Goal: Task Accomplishment & Management: Manage account settings

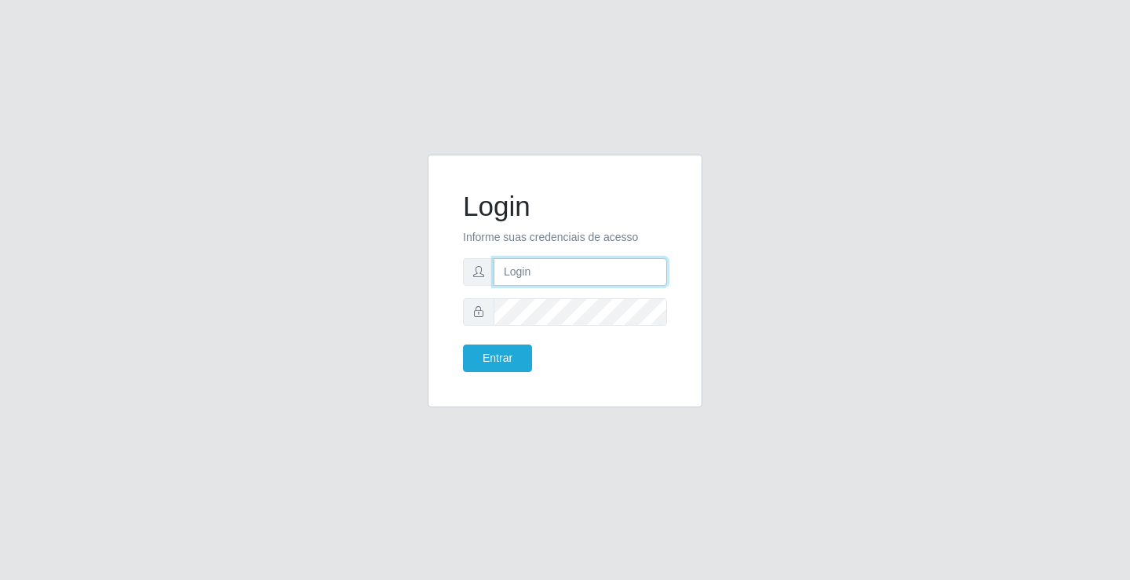
drag, startPoint x: 558, startPoint y: 268, endPoint x: 563, endPoint y: 275, distance: 8.3
click at [558, 268] on input "text" at bounding box center [580, 271] width 173 height 27
type input "jessica@ideal"
click at [463, 345] on button "Entrar" at bounding box center [497, 358] width 69 height 27
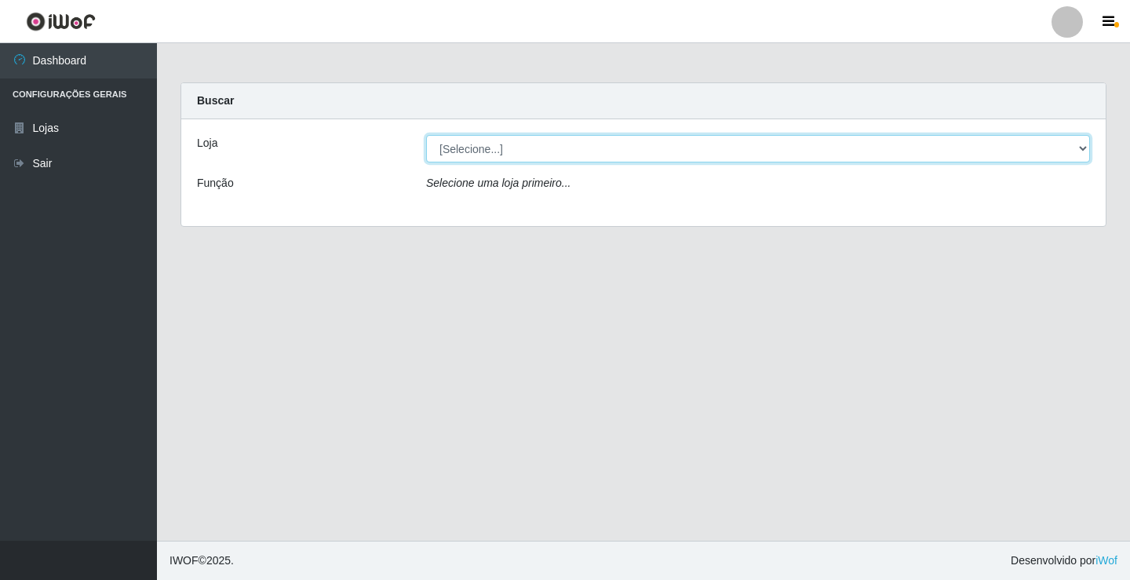
click at [523, 151] on select "[Selecione...] Ideal - Conceição" at bounding box center [758, 148] width 664 height 27
select select "231"
click at [426, 135] on select "[Selecione...] Ideal - Conceição" at bounding box center [758, 148] width 664 height 27
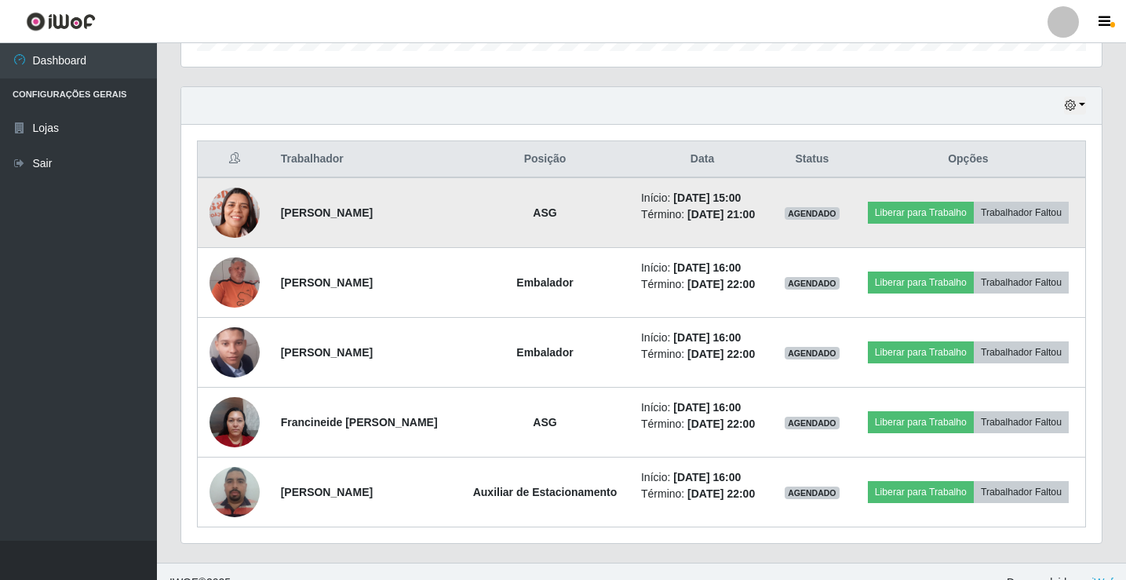
scroll to position [532, 0]
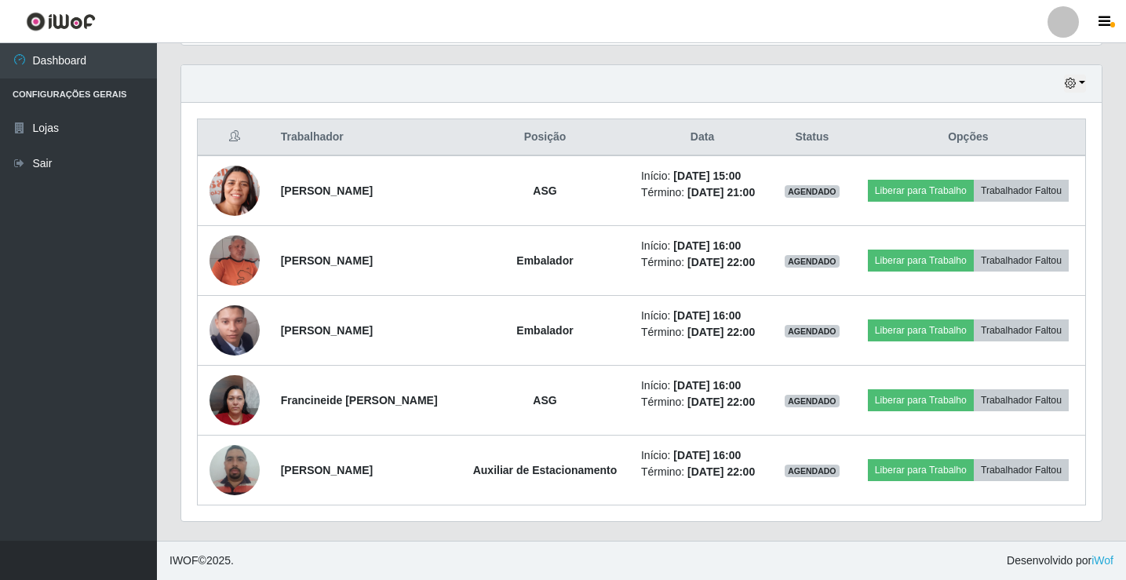
click at [1071, 20] on div at bounding box center [1063, 21] width 31 height 31
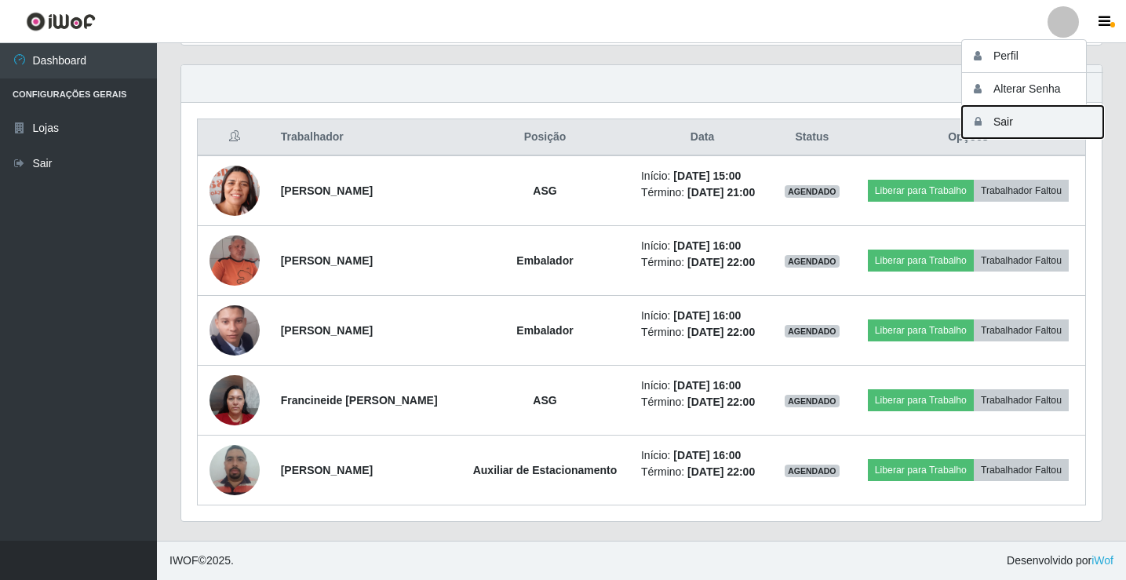
click at [1015, 118] on button "Sair" at bounding box center [1032, 122] width 141 height 32
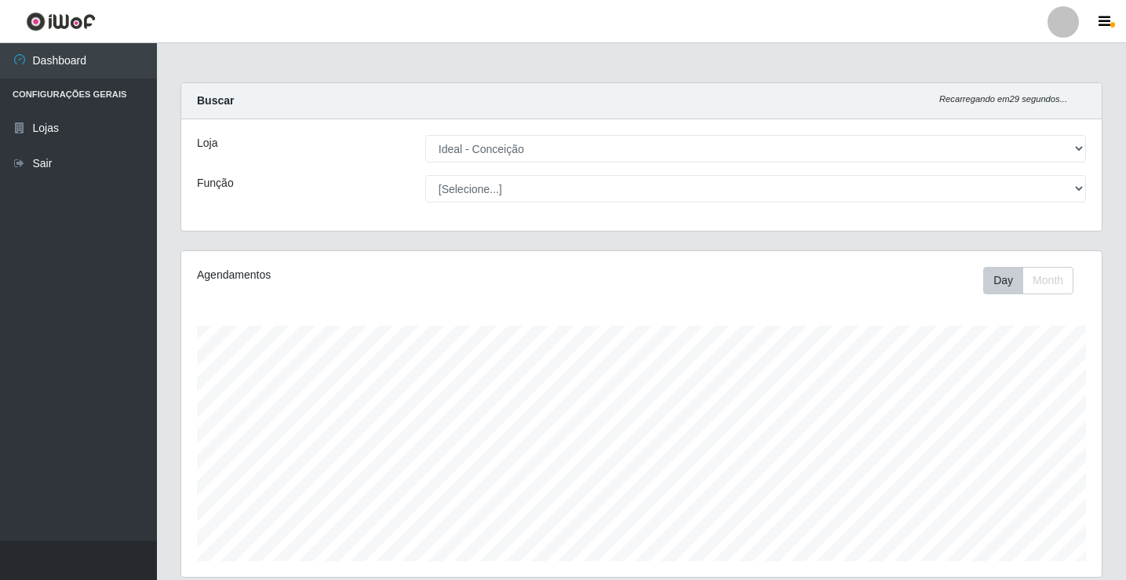
select select "231"
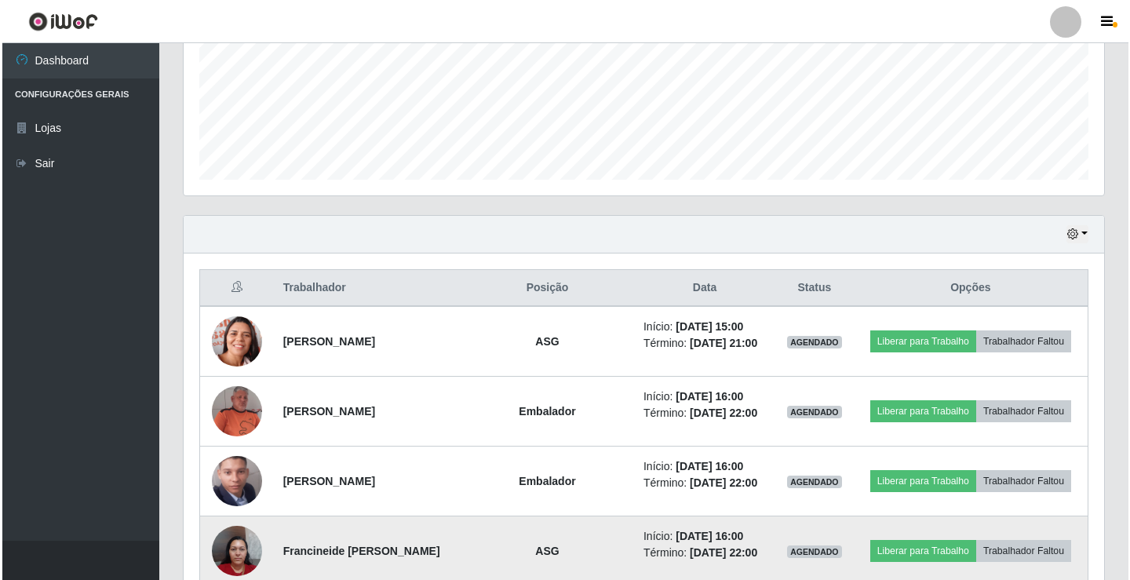
scroll to position [375, 0]
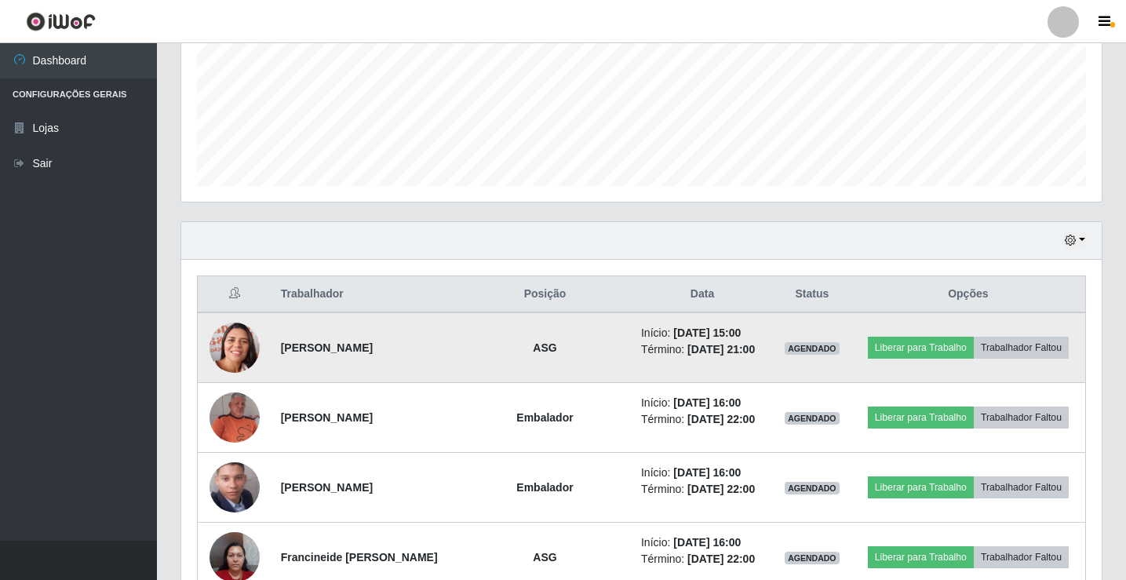
click at [226, 348] on img at bounding box center [235, 348] width 50 height 64
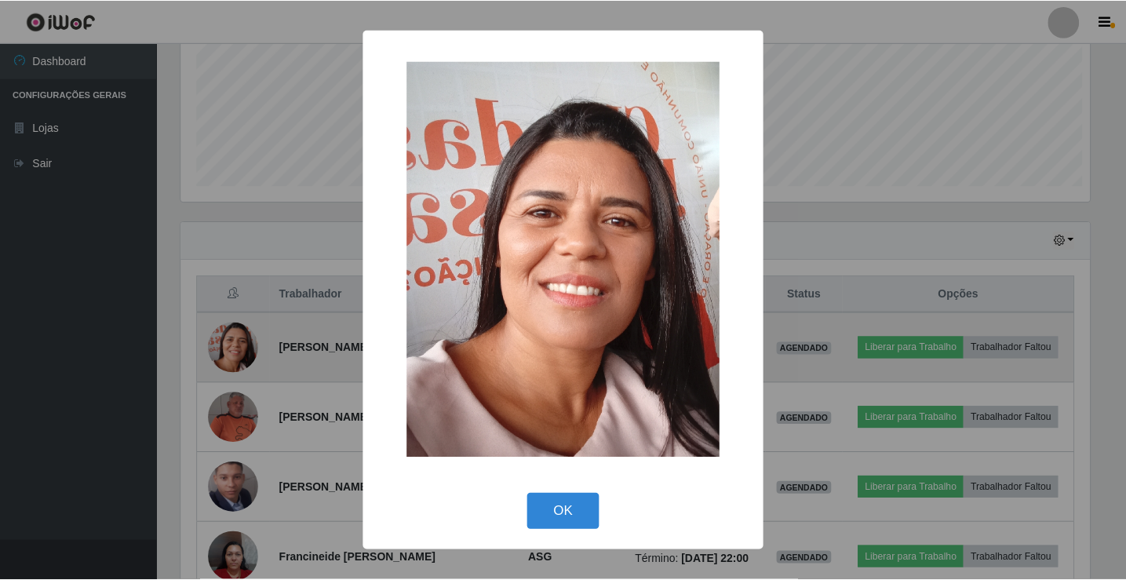
scroll to position [326, 913]
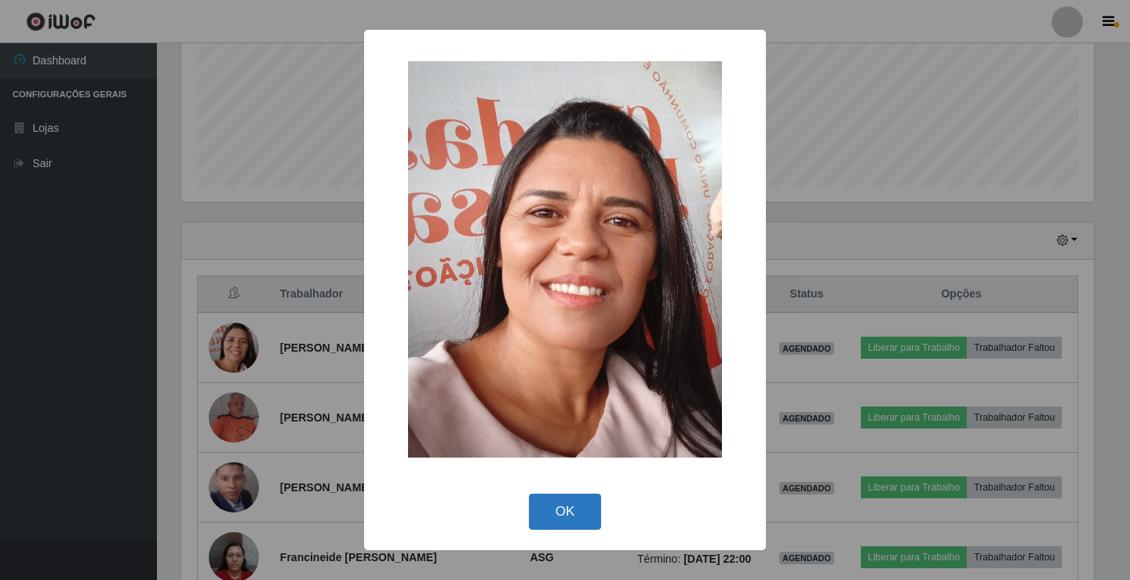
click at [560, 509] on button "OK" at bounding box center [565, 512] width 73 height 37
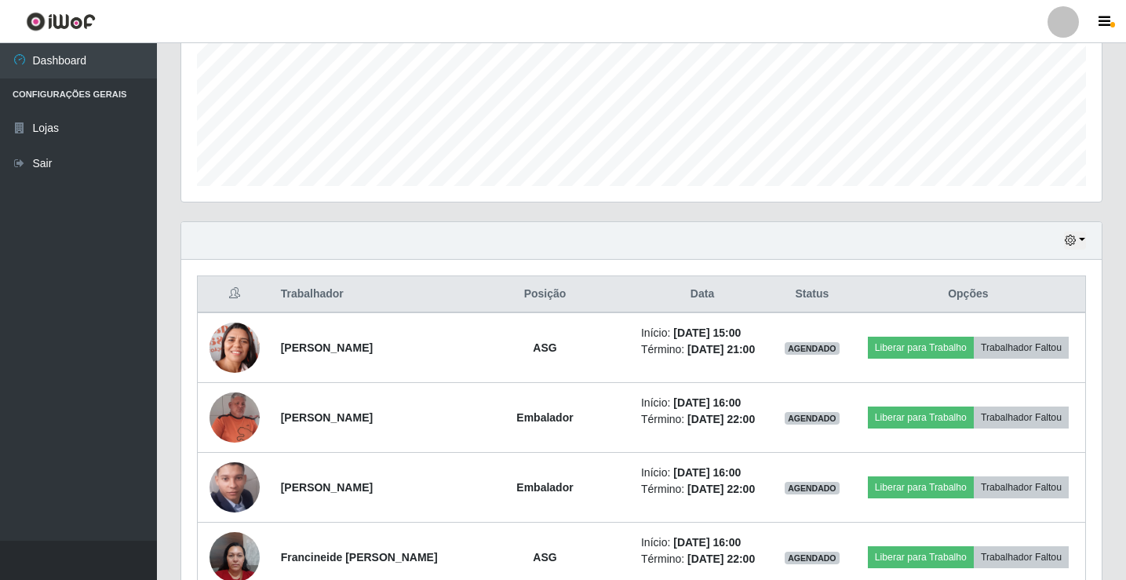
scroll to position [326, 921]
